Goal: Information Seeking & Learning: Learn about a topic

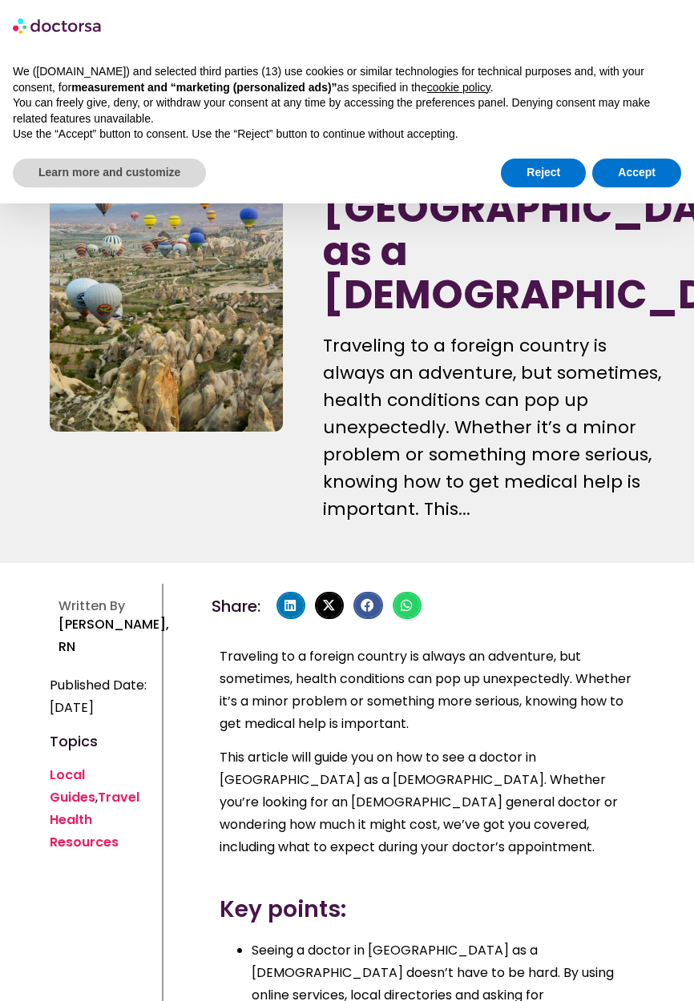
scroll to position [13143, 0]
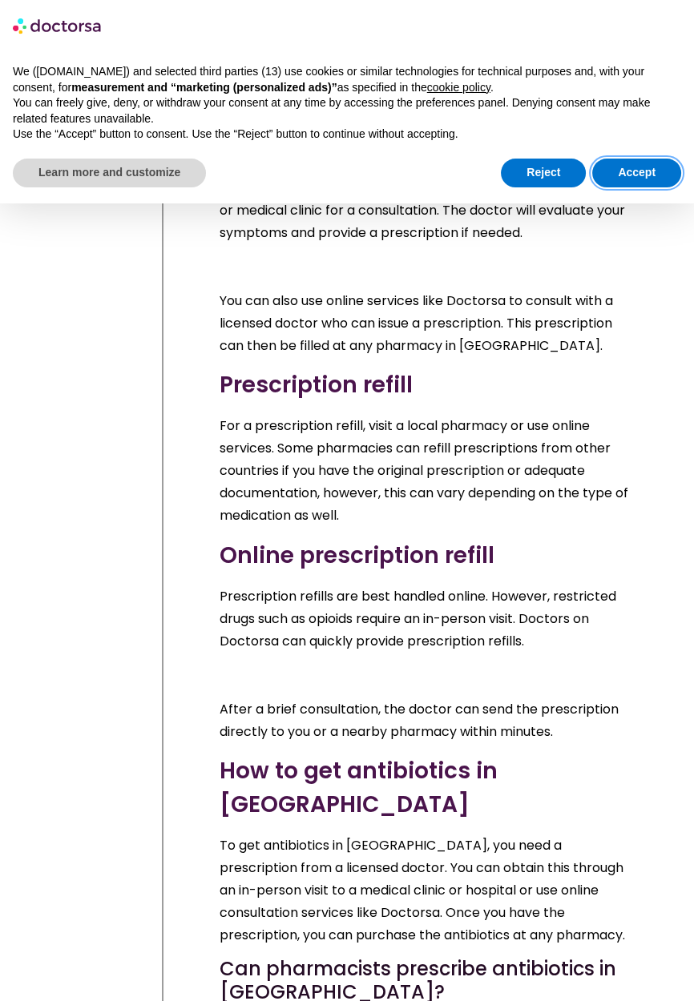
click at [635, 181] on button "Accept" at bounding box center [636, 173] width 89 height 29
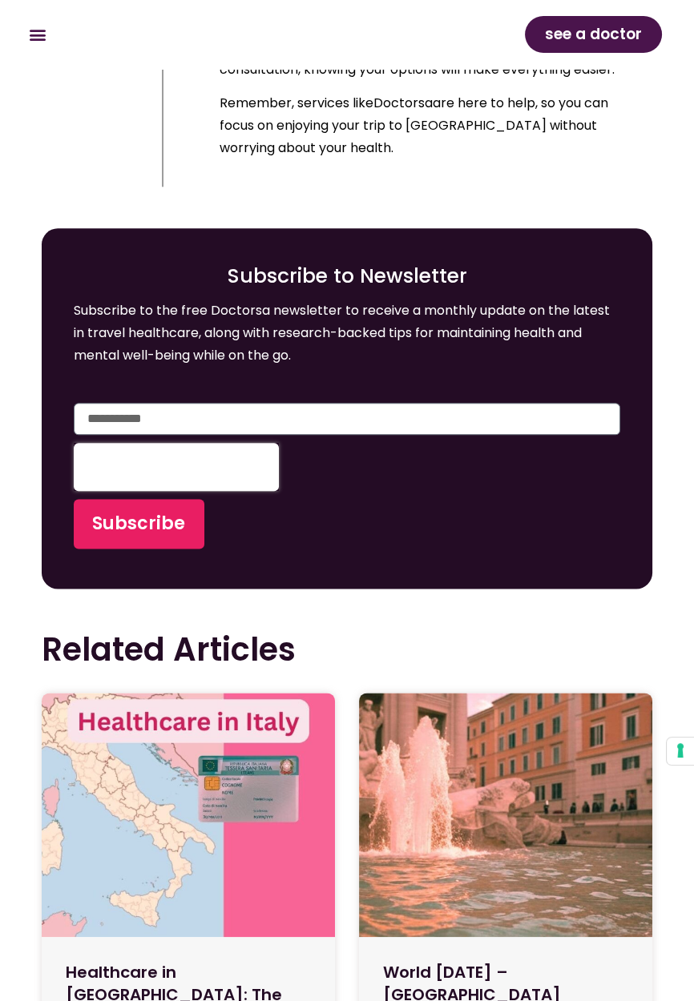
scroll to position [19444, 0]
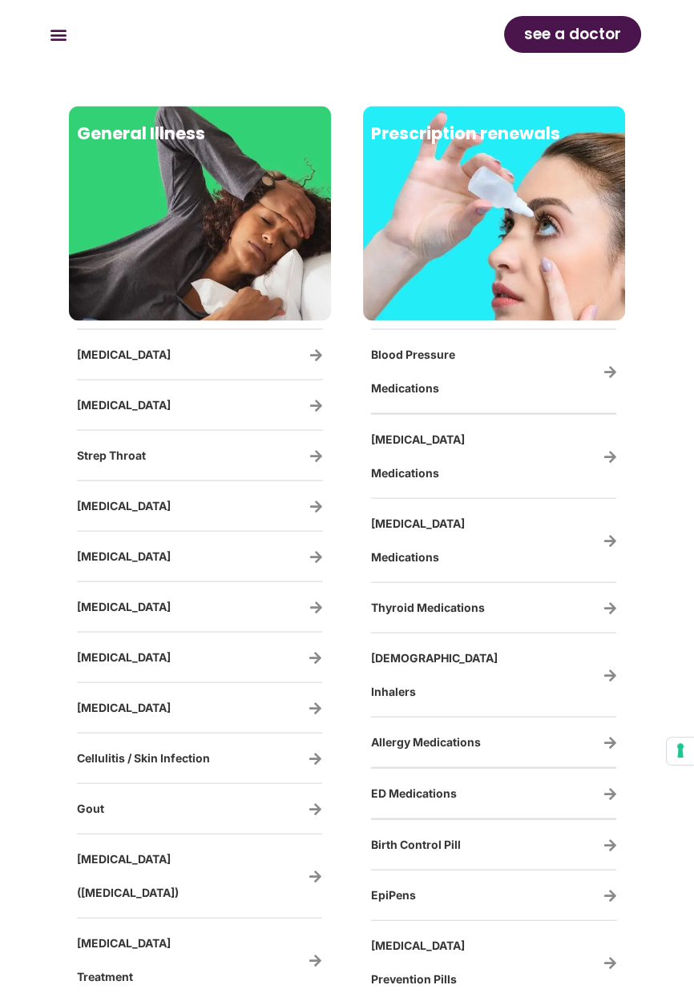
scroll to position [3055, 0]
